Goal: Manage account settings

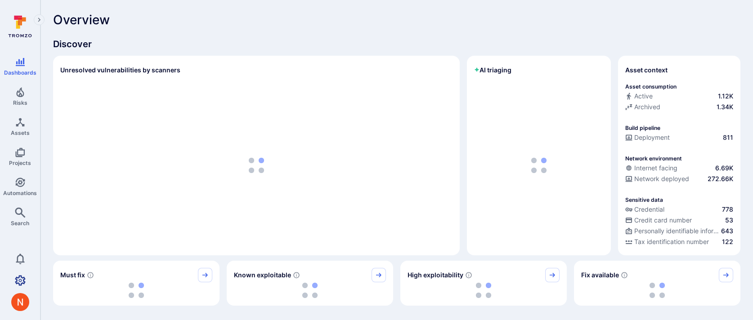
click at [24, 279] on icon "Settings" at bounding box center [20, 280] width 11 height 10
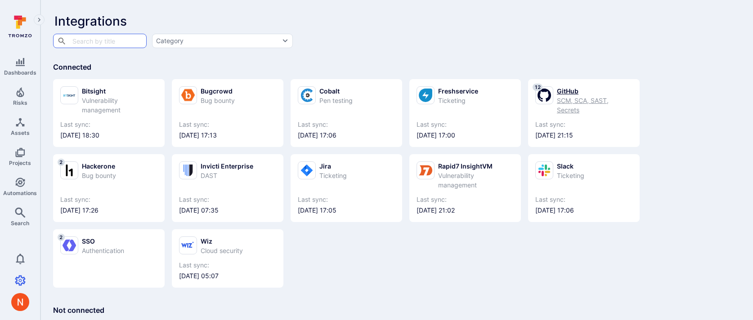
click at [573, 94] on div "GitHub" at bounding box center [595, 90] width 76 height 9
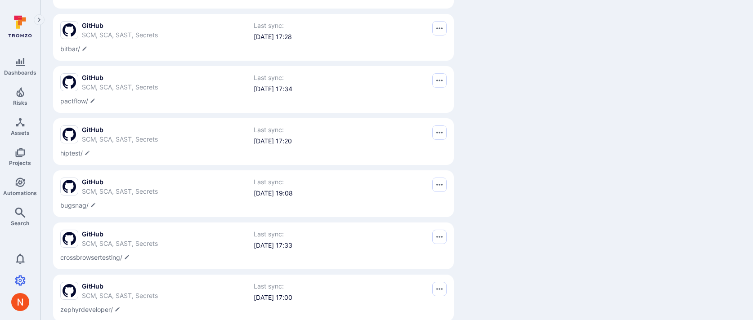
scroll to position [480, 0]
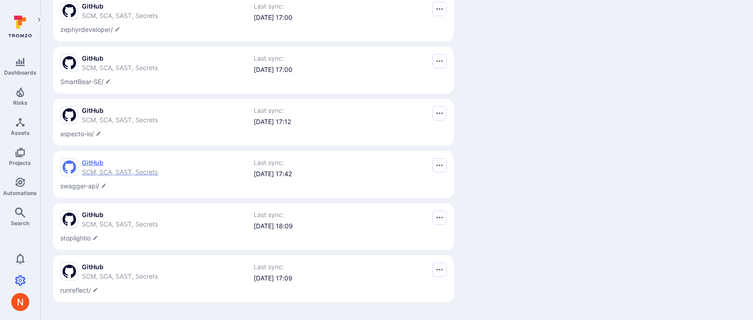
click at [127, 159] on span "GitHub" at bounding box center [120, 162] width 76 height 9
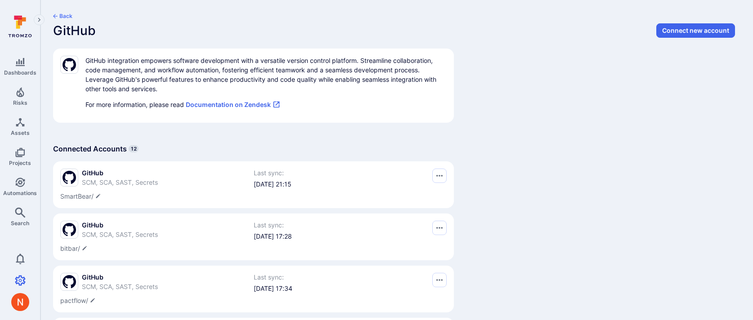
scroll to position [480, 0]
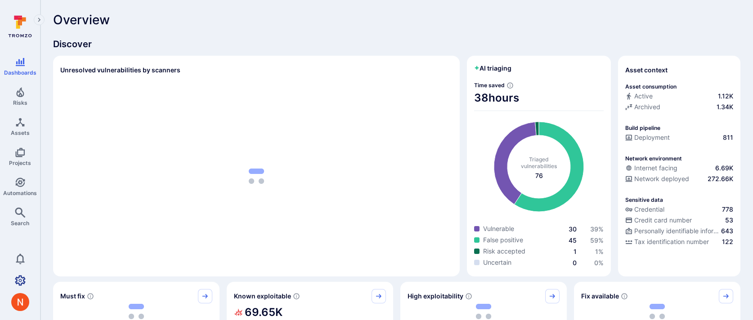
click at [15, 275] on icon "Settings" at bounding box center [20, 280] width 11 height 11
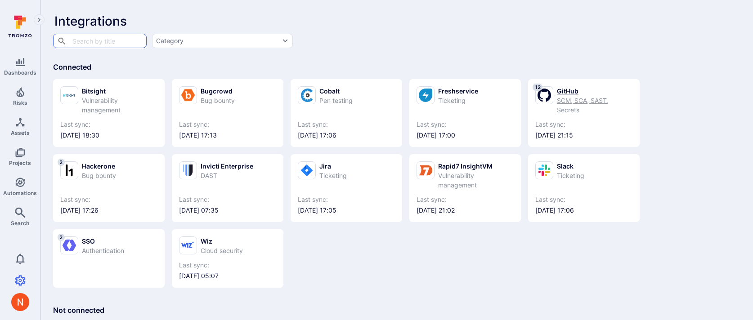
click at [575, 119] on link "12 GitHub SCM, SCA, SAST, Secrets Last sync: 2025/08/19 at 21:15" at bounding box center [583, 112] width 97 height 53
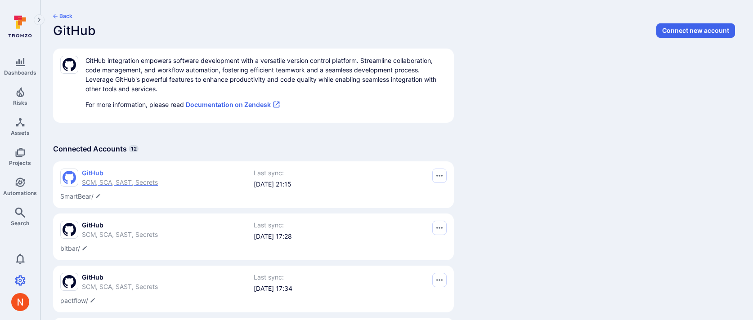
click at [104, 177] on span "GitHub" at bounding box center [120, 173] width 76 height 9
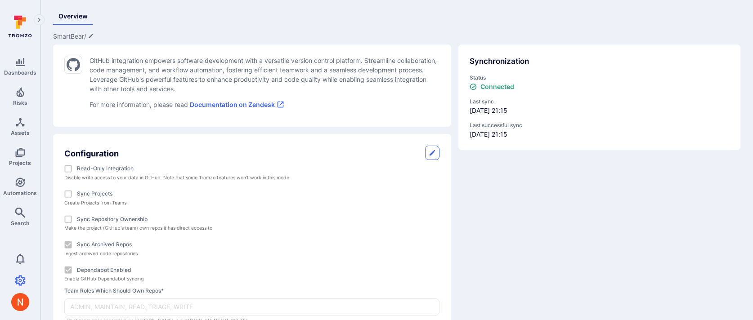
scroll to position [41, 0]
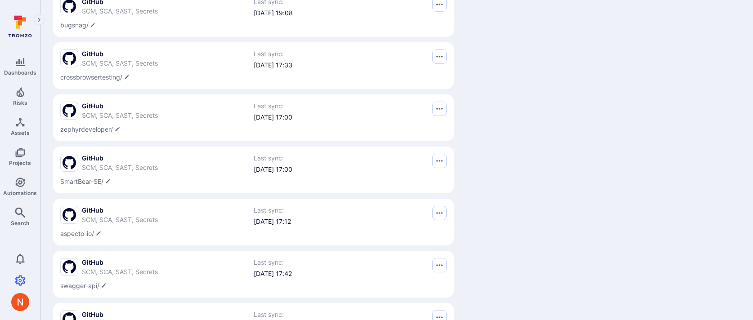
scroll to position [480, 0]
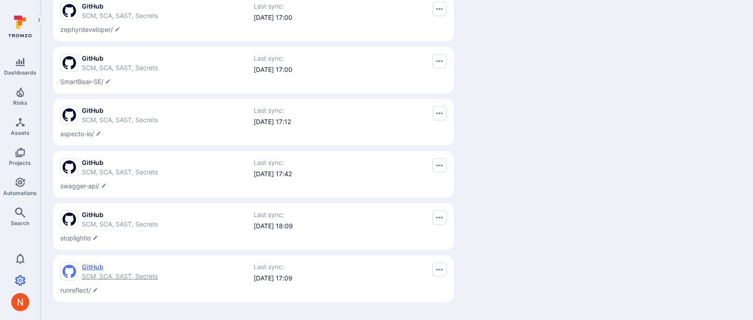
click at [89, 266] on span "GitHub" at bounding box center [120, 267] width 76 height 9
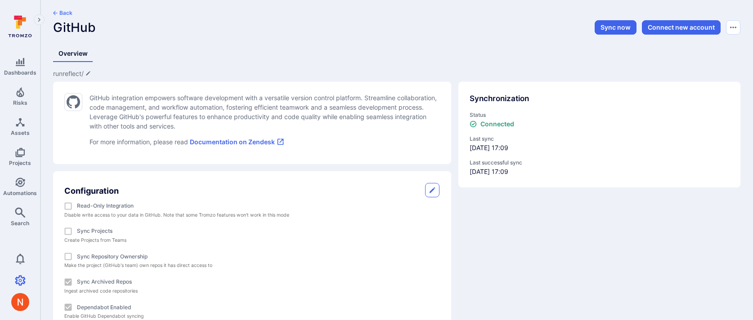
scroll to position [4, 0]
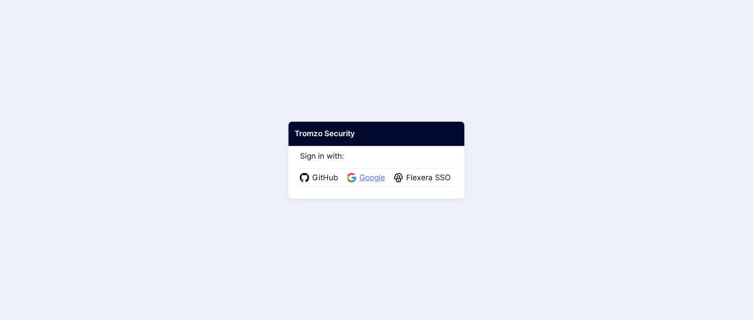
click at [365, 173] on span "Google" at bounding box center [371, 178] width 31 height 12
